Goal: Navigation & Orientation: Find specific page/section

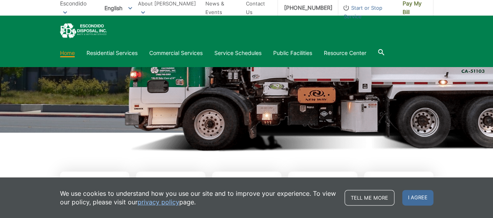
scroll to position [78, 0]
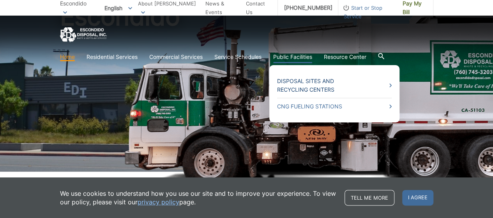
click at [289, 82] on link "Disposal Sites and Recycling Centers" at bounding box center [334, 85] width 115 height 17
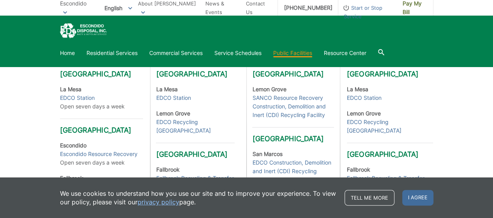
scroll to position [273, 0]
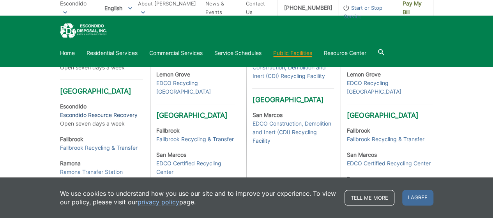
click at [131, 119] on link "Escondido Resource Recovery" at bounding box center [99, 115] width 78 height 9
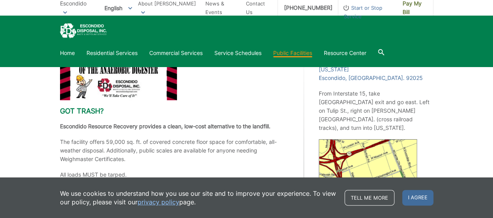
scroll to position [117, 0]
